Goal: Information Seeking & Learning: Learn about a topic

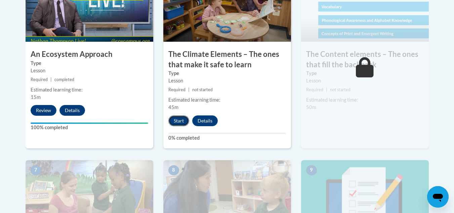
click at [178, 119] on button "Start" at bounding box center [178, 120] width 21 height 11
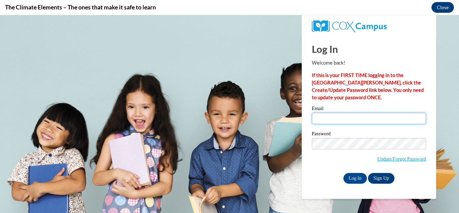
click at [352, 123] on input "Email" at bounding box center [369, 118] width 114 height 11
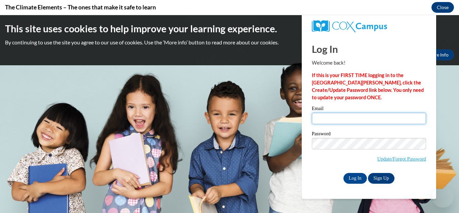
type input "s.begum@alihsanschools.org"
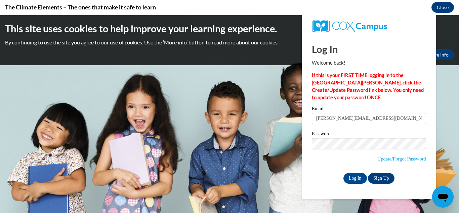
click at [365, 134] on label "Password" at bounding box center [369, 134] width 114 height 7
click at [356, 178] on input "Log In" at bounding box center [355, 178] width 24 height 11
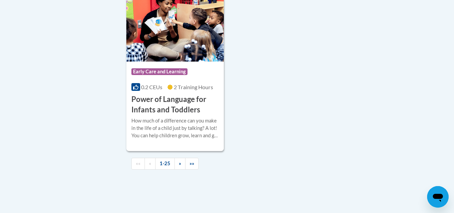
scroll to position [1618, 0]
click at [179, 166] on span "»" at bounding box center [180, 163] width 2 height 6
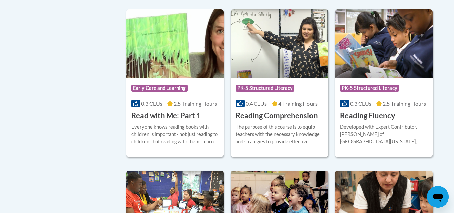
scroll to position [329, 0]
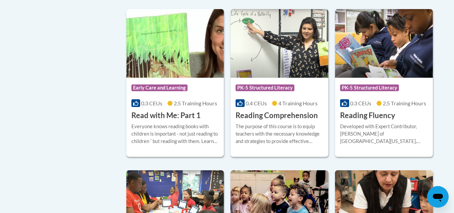
click at [183, 45] on img at bounding box center [175, 43] width 98 height 69
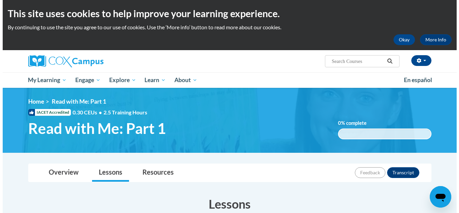
scroll to position [162, 0]
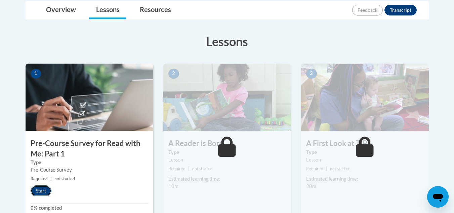
click at [39, 188] on button "Start" at bounding box center [41, 190] width 21 height 11
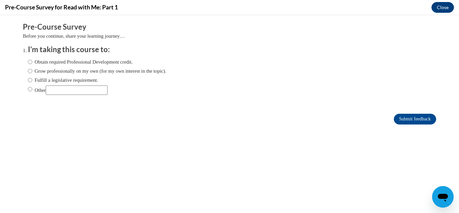
scroll to position [0, 0]
click at [38, 63] on label "Obtain required Professional Development credit." at bounding box center [80, 61] width 105 height 7
click at [32, 63] on input "Obtain required Professional Development credit." at bounding box center [30, 61] width 4 height 7
radio input "true"
click at [404, 120] on input "Submit feedback" at bounding box center [415, 119] width 42 height 11
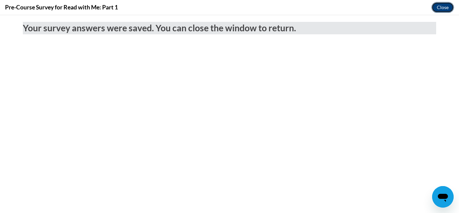
click at [442, 9] on button "Close" at bounding box center [442, 7] width 23 height 11
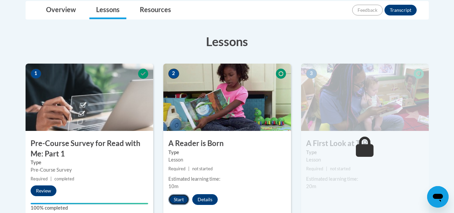
click at [179, 198] on button "Start" at bounding box center [178, 199] width 21 height 11
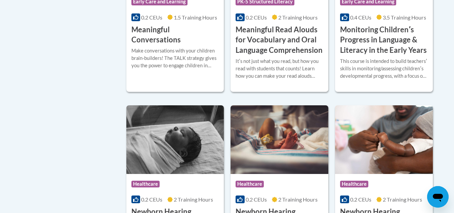
scroll to position [1141, 0]
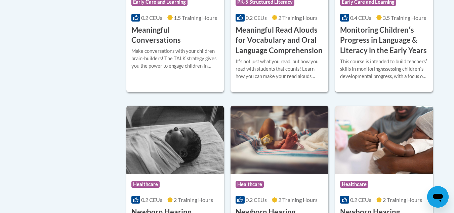
click at [392, 42] on h3 "Monitoring Childrenʹs Progress in Language & Literacy in the Early Years" at bounding box center [384, 40] width 88 height 31
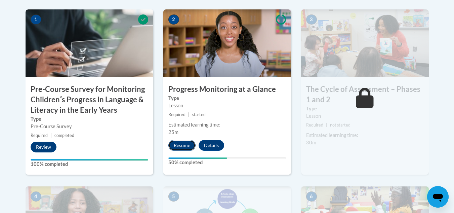
click at [182, 144] on button "Resume" at bounding box center [181, 145] width 27 height 11
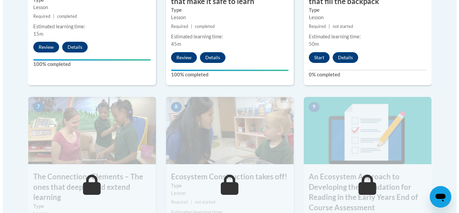
scroll to position [517, 0]
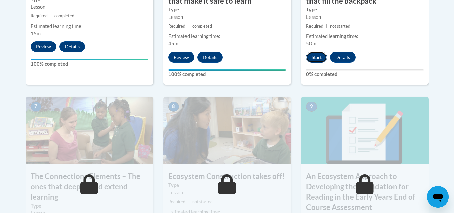
click at [316, 56] on button "Start" at bounding box center [316, 57] width 21 height 11
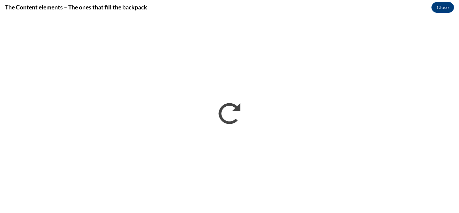
scroll to position [0, 0]
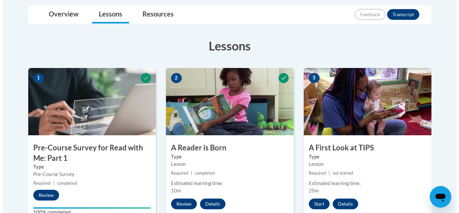
scroll to position [172, 0]
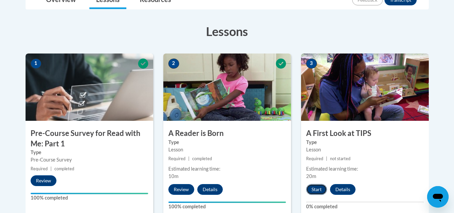
click at [315, 190] on button "Start" at bounding box center [316, 189] width 21 height 11
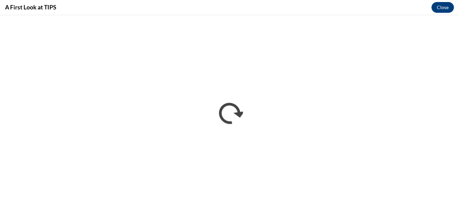
scroll to position [0, 0]
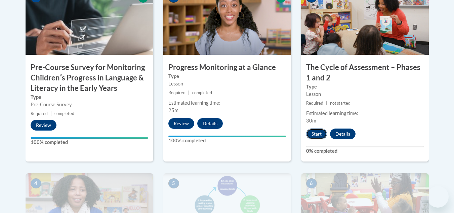
click at [317, 133] on button "Start" at bounding box center [316, 133] width 21 height 11
